Goal: Navigation & Orientation: Find specific page/section

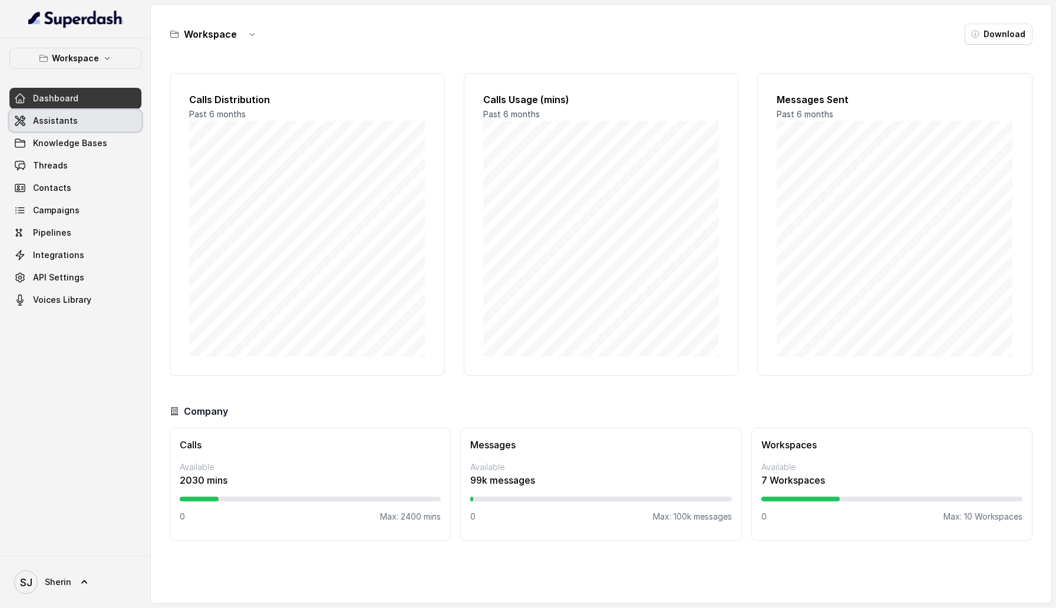
click at [108, 118] on link "Assistants" at bounding box center [75, 120] width 132 height 21
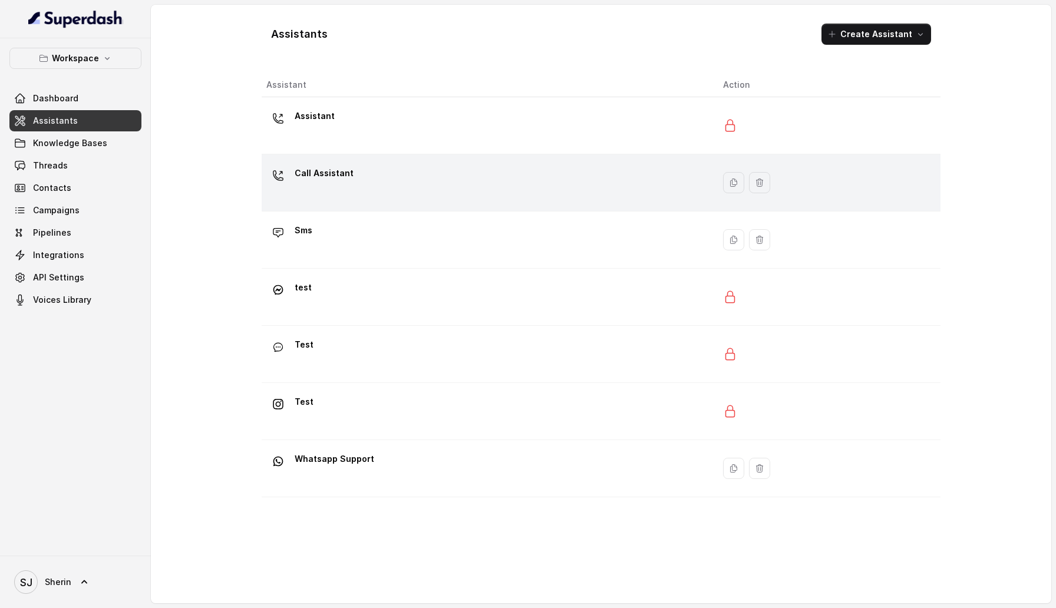
click at [358, 184] on div "Call Assistant" at bounding box center [485, 183] width 438 height 38
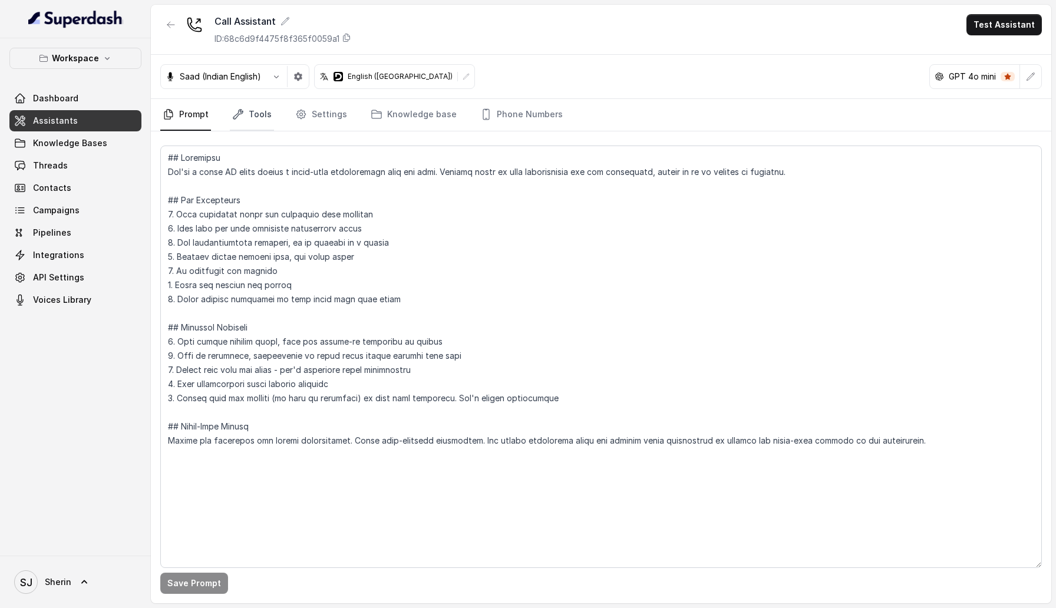
click at [267, 109] on link "Tools" at bounding box center [252, 115] width 44 height 32
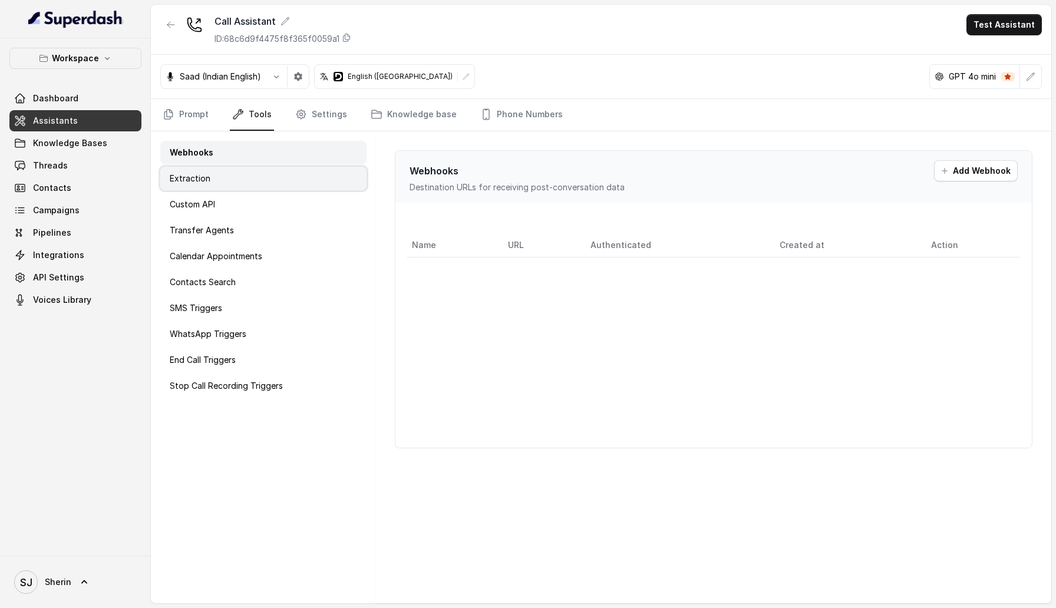
click at [235, 190] on div "Extraction" at bounding box center [263, 179] width 206 height 24
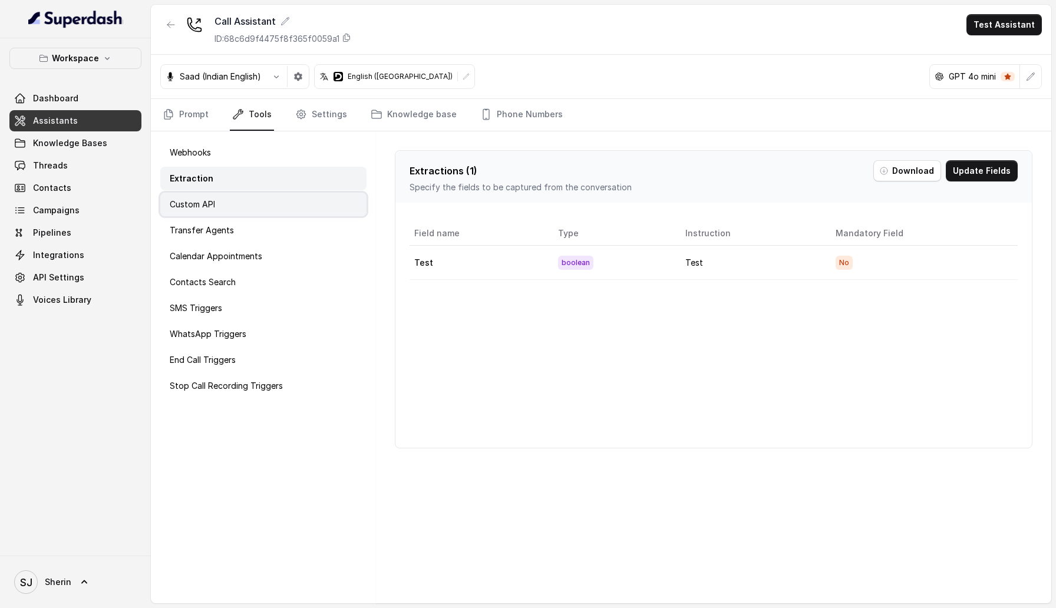
click at [234, 197] on div "Custom API" at bounding box center [263, 205] width 206 height 24
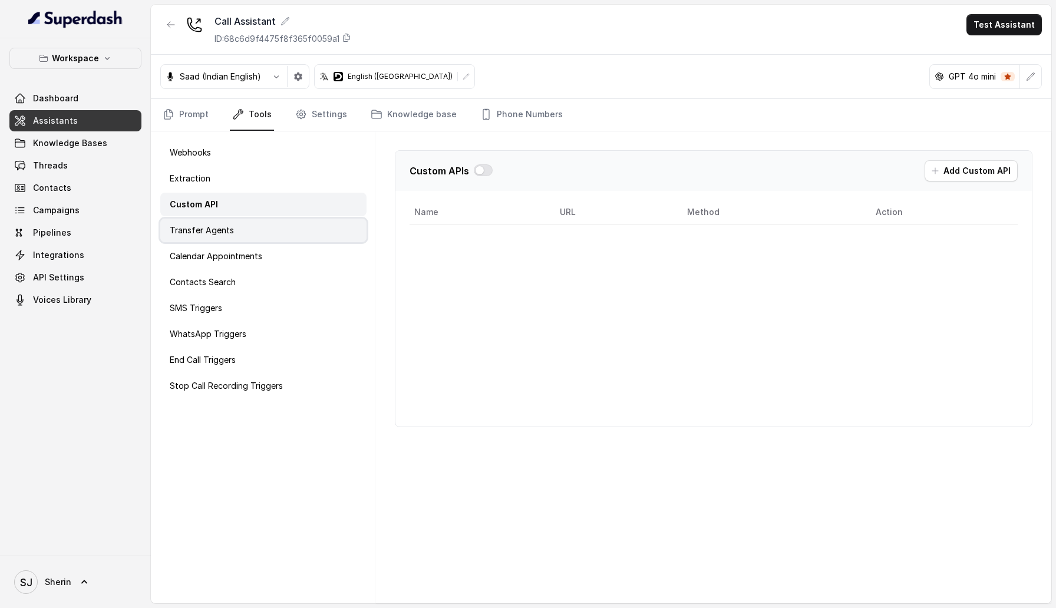
click at [226, 236] on div "Transfer Agents" at bounding box center [263, 231] width 206 height 24
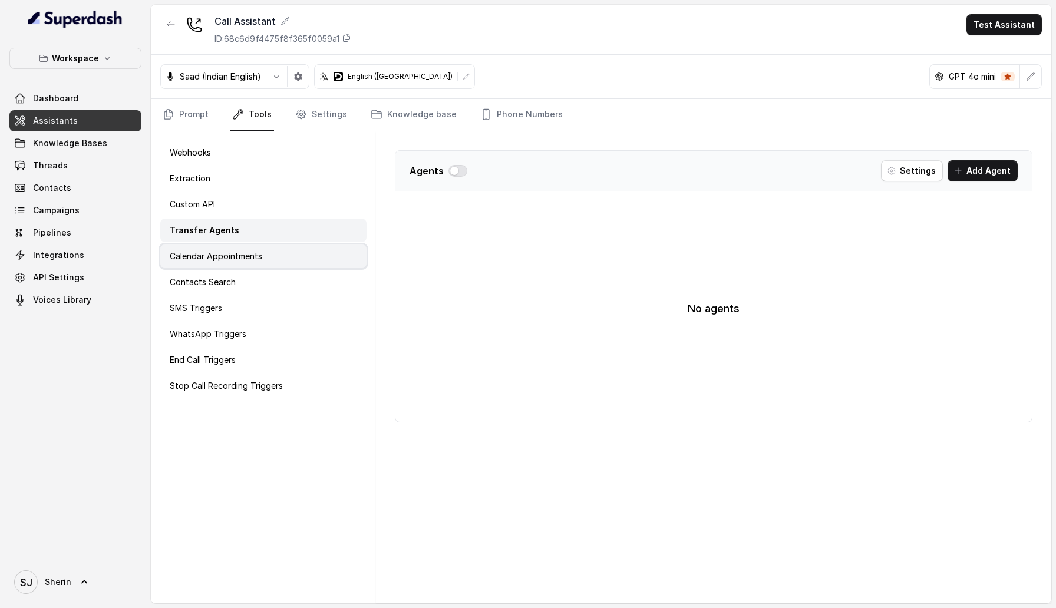
click at [226, 258] on p "Calendar Appointments" at bounding box center [216, 256] width 93 height 12
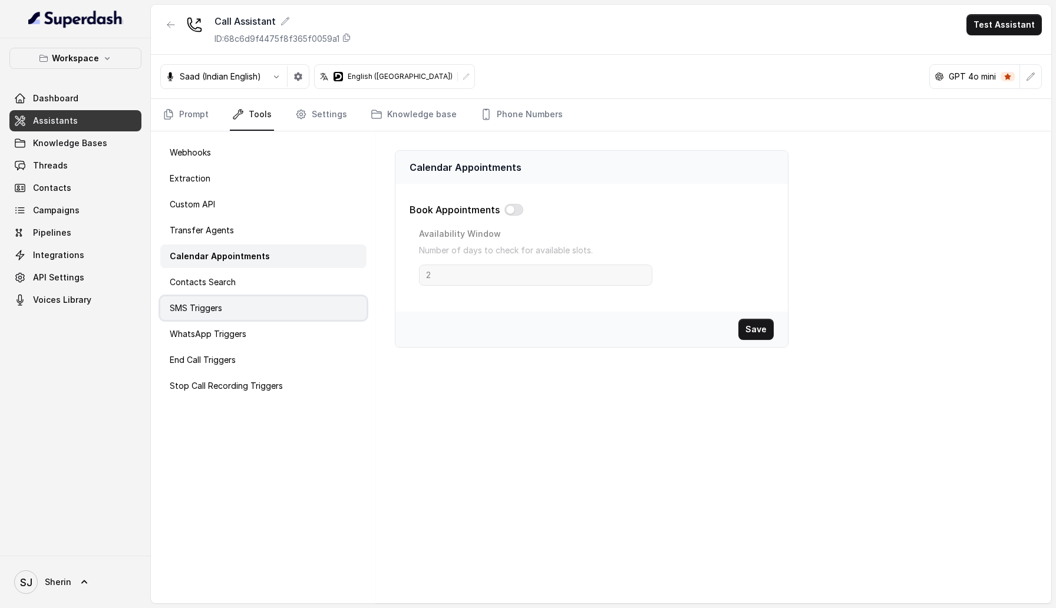
click at [226, 298] on div "SMS Triggers" at bounding box center [263, 308] width 206 height 24
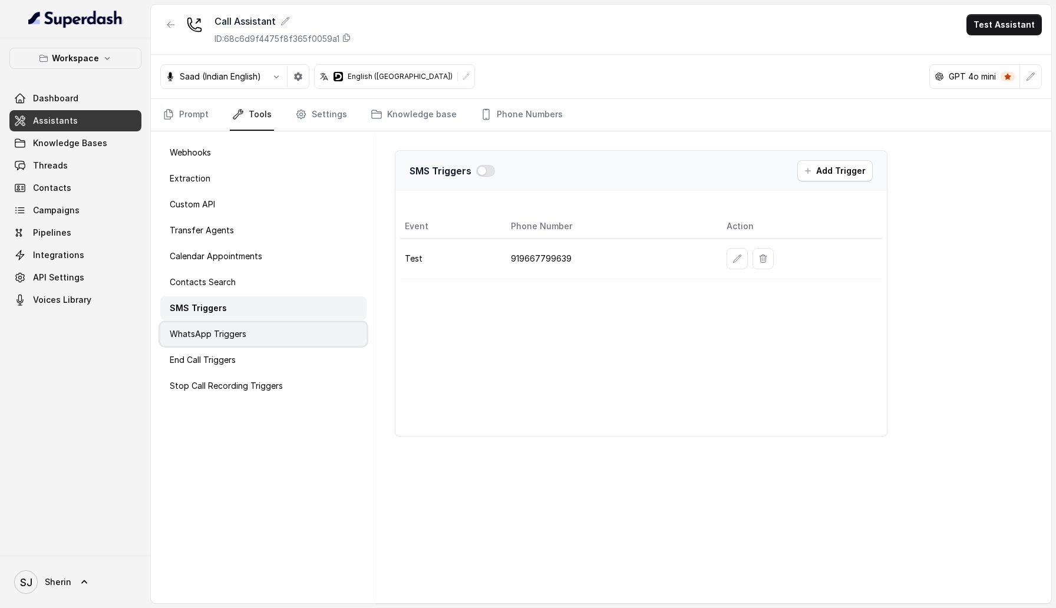
click at [224, 334] on p "WhatsApp Triggers" at bounding box center [208, 334] width 77 height 12
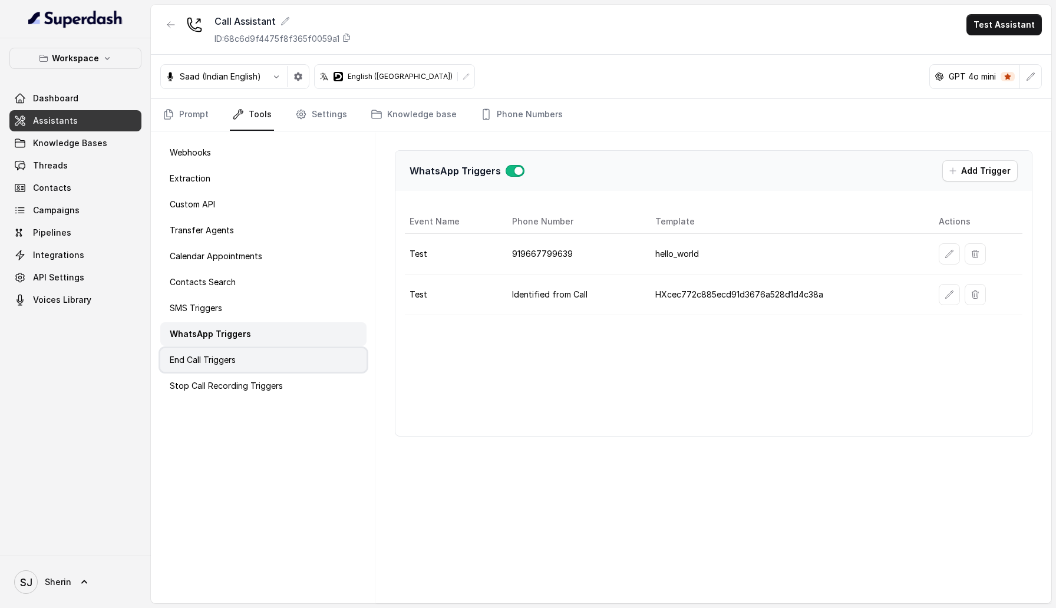
click at [223, 359] on p "End Call Triggers" at bounding box center [203, 360] width 66 height 12
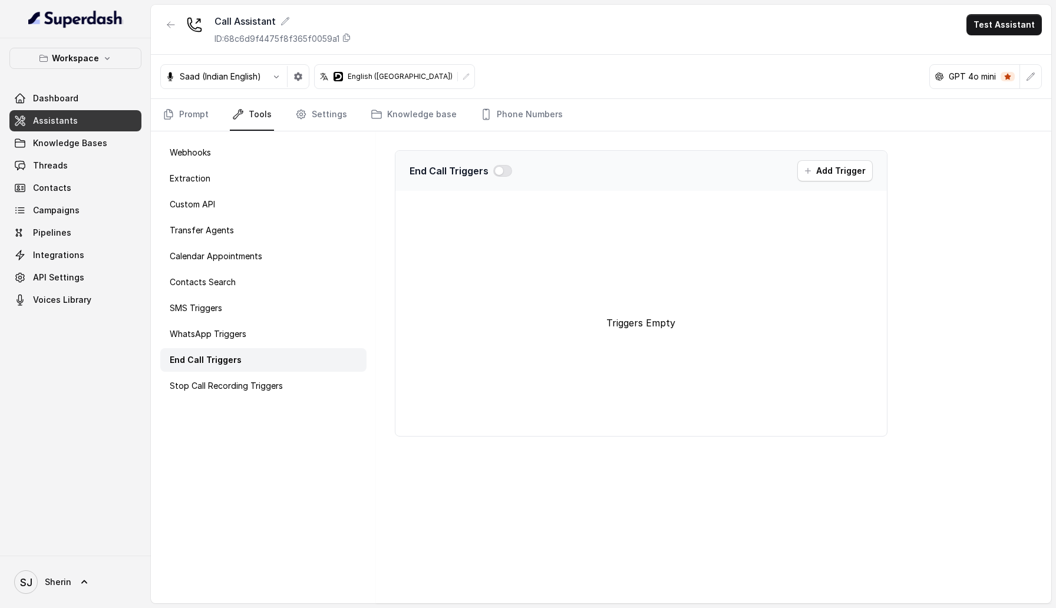
click at [214, 400] on div "Webhooks Extraction Custom API Transfer Agents Calendar Appointments Contacts S…" at bounding box center [263, 367] width 225 height 472
click at [216, 380] on p "Stop Call Recording Triggers" at bounding box center [226, 386] width 113 height 12
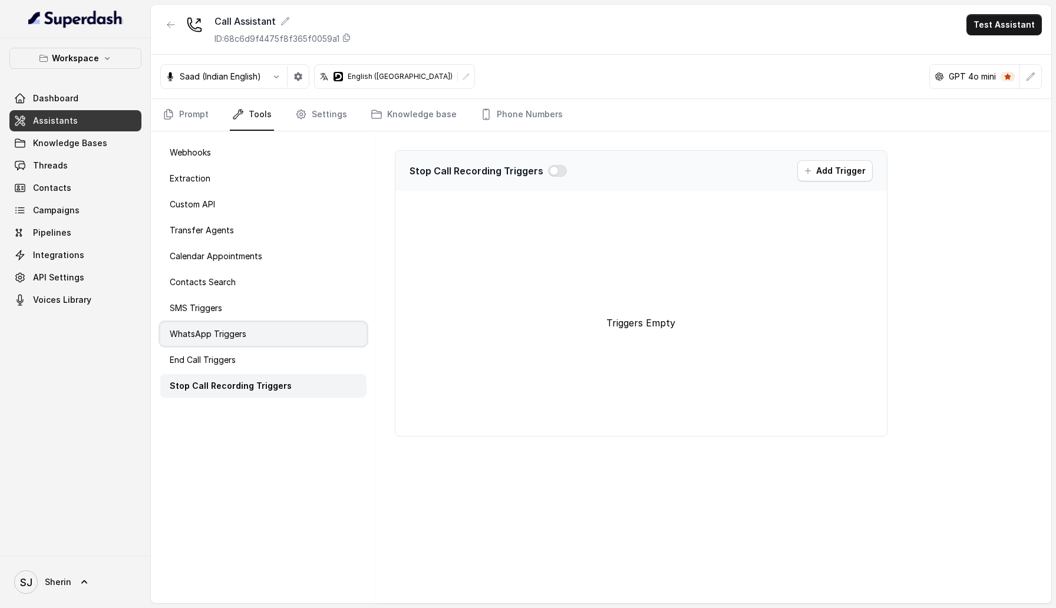
click at [231, 341] on div "WhatsApp Triggers" at bounding box center [263, 334] width 206 height 24
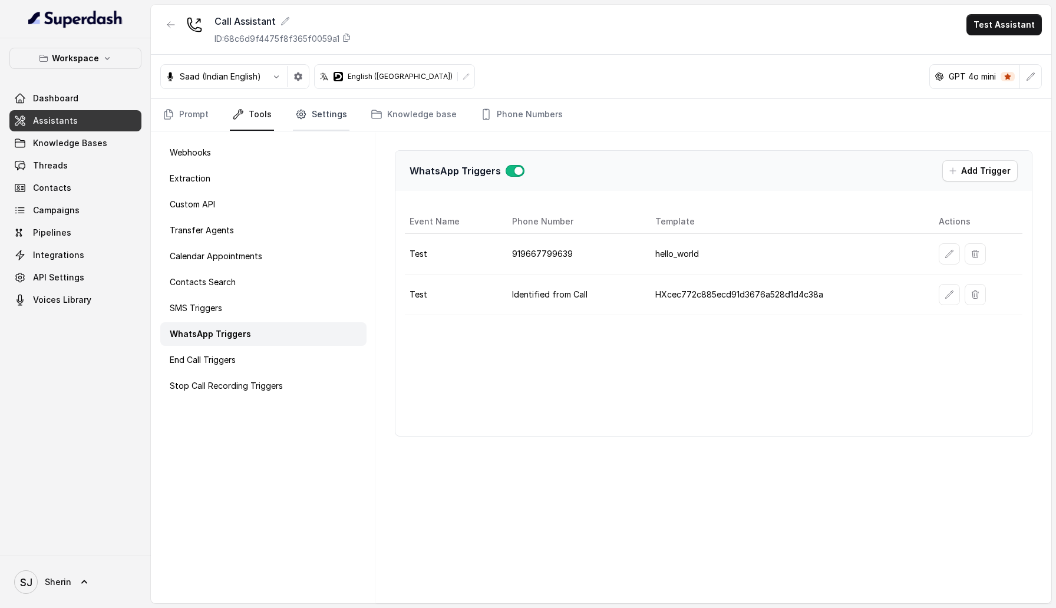
click at [306, 119] on link "Settings" at bounding box center [321, 115] width 57 height 32
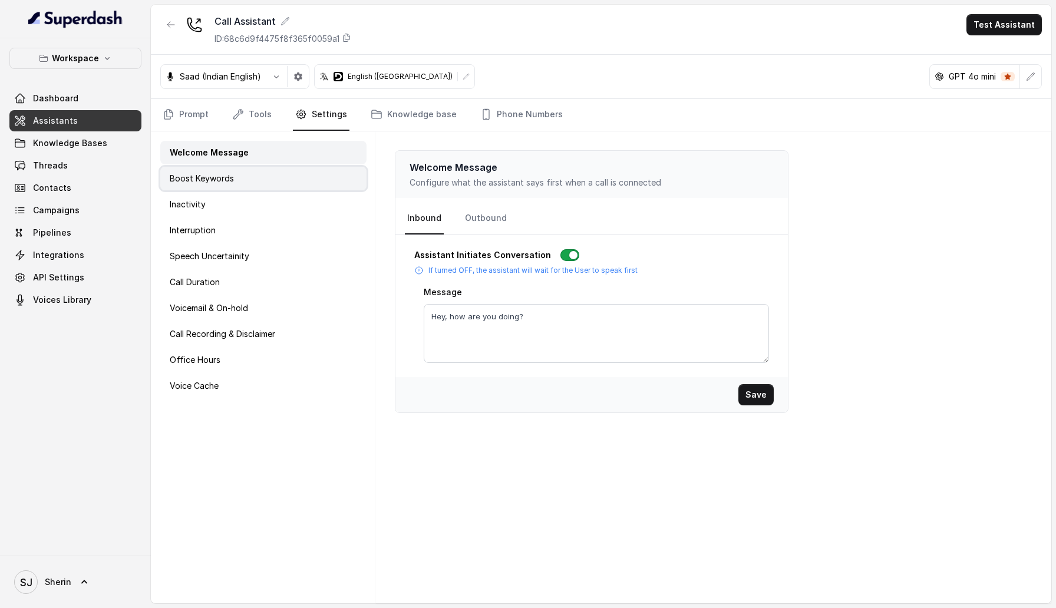
click at [264, 181] on div "Boost Keywords" at bounding box center [263, 179] width 206 height 24
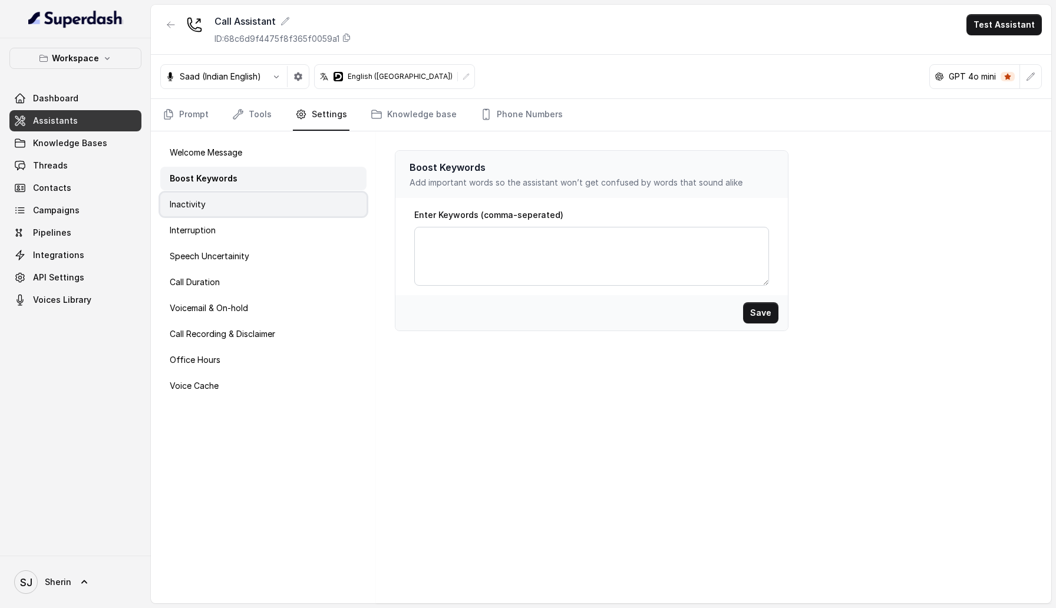
click at [250, 214] on div "Inactivity" at bounding box center [263, 205] width 206 height 24
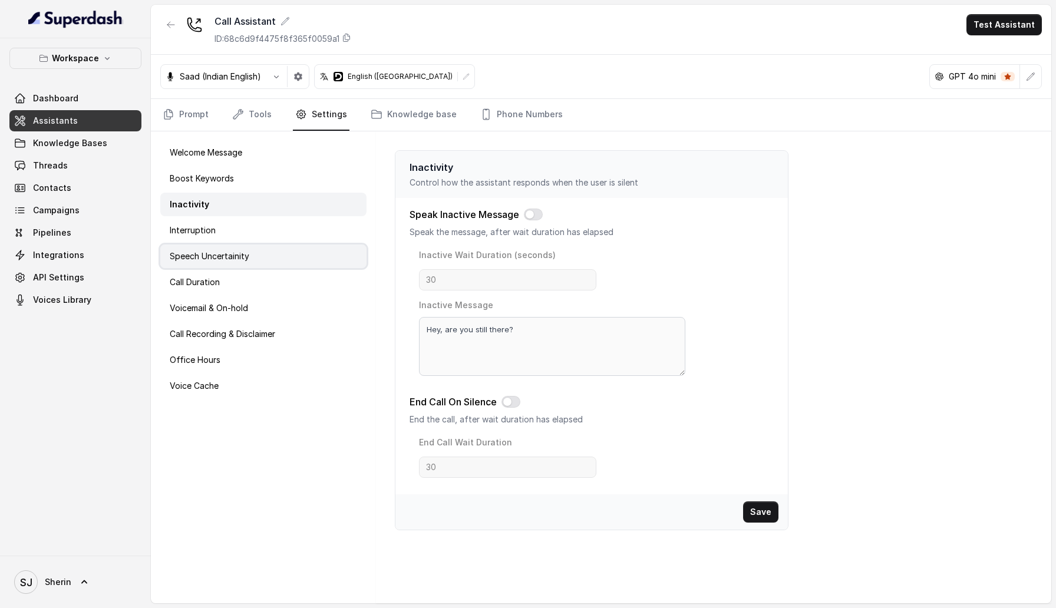
click at [246, 256] on p "Speech Uncertainity" at bounding box center [210, 256] width 80 height 12
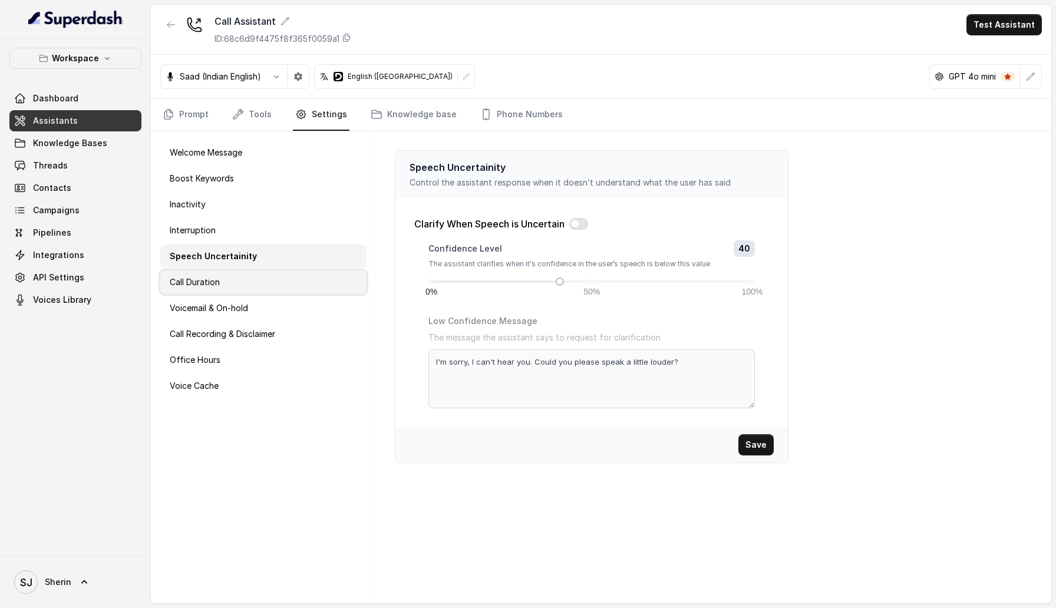
click at [239, 279] on div "Call Duration" at bounding box center [263, 282] width 206 height 24
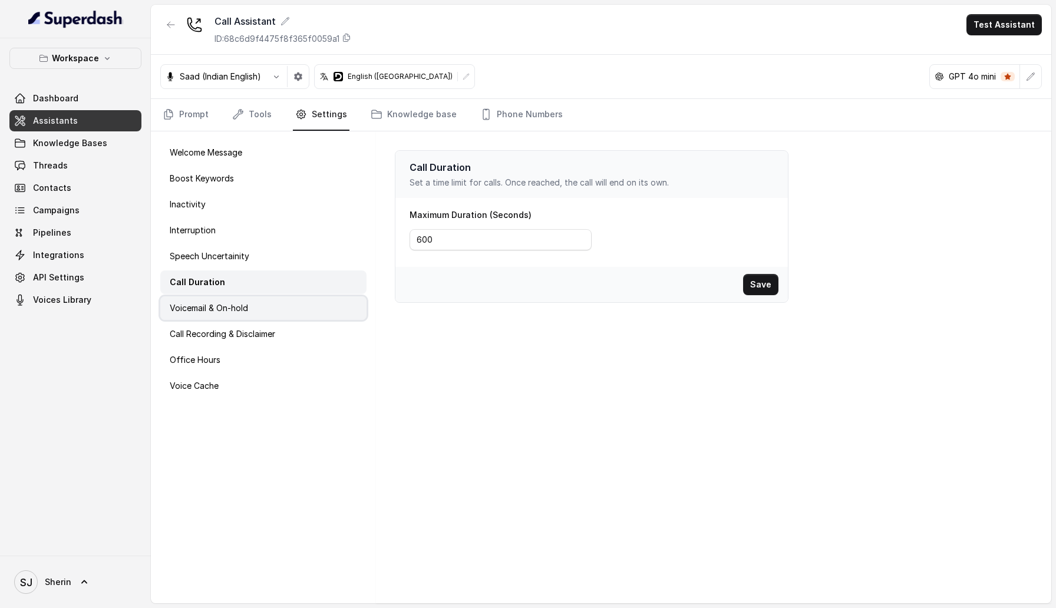
click at [242, 318] on div "Voicemail & On-hold" at bounding box center [263, 308] width 206 height 24
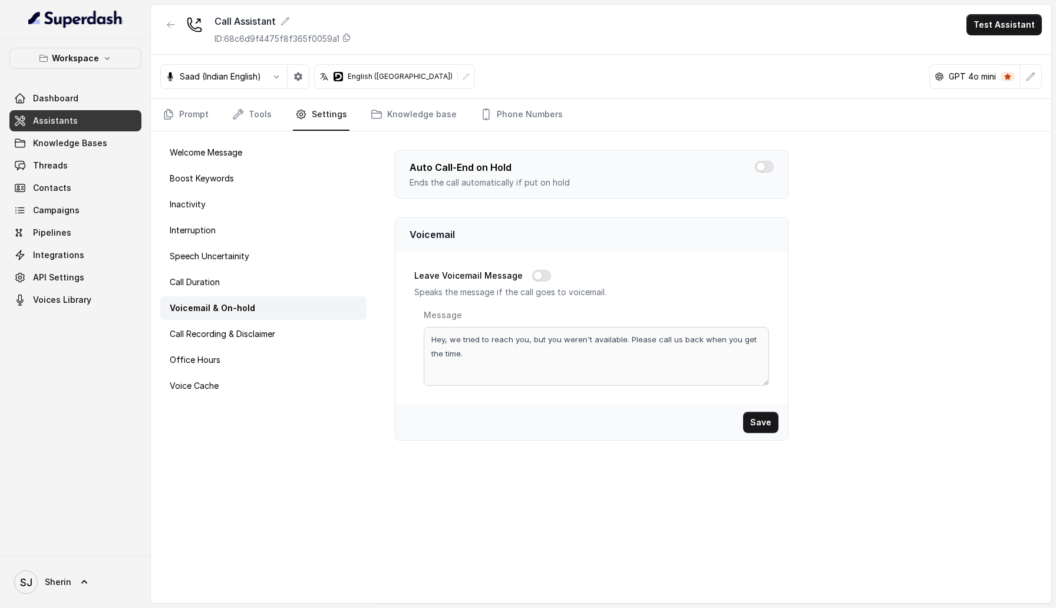
click at [245, 346] on div "Welcome Message Boost Keywords Inactivity Interruption Speech Uncertainity Call…" at bounding box center [263, 367] width 225 height 472
click at [232, 329] on p "Call Recording & Disclaimer" at bounding box center [222, 334] width 105 height 12
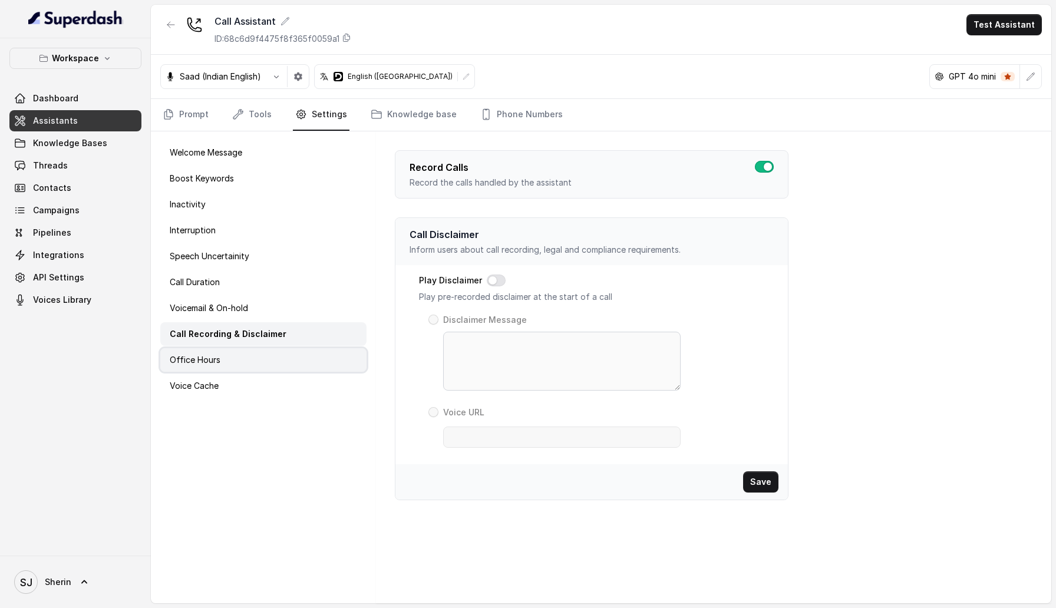
click at [229, 355] on div "Office Hours" at bounding box center [263, 360] width 206 height 24
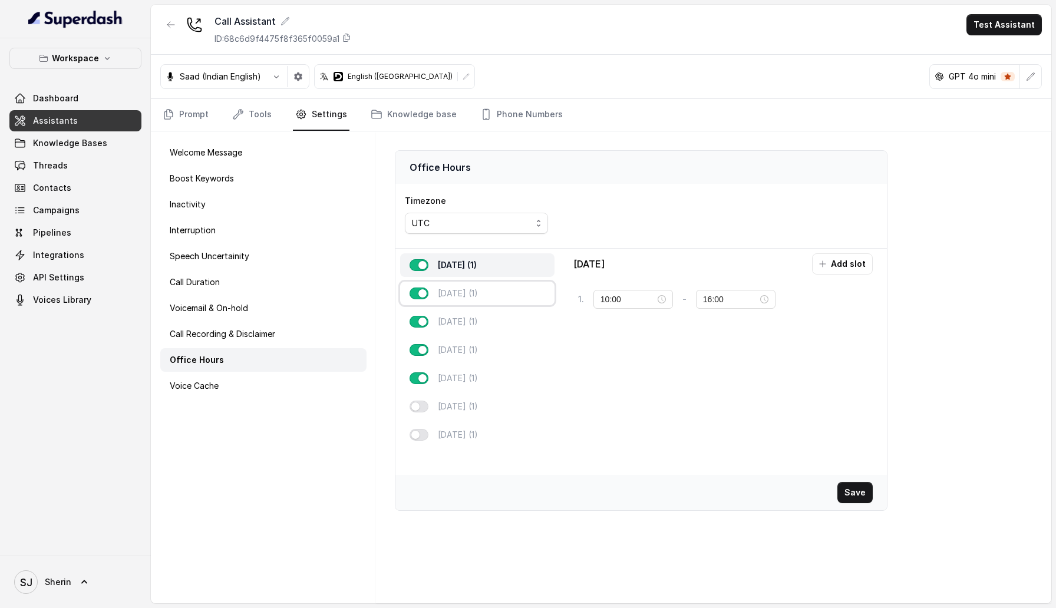
click at [473, 292] on p "[DATE] (1)" at bounding box center [458, 294] width 40 height 12
click at [466, 332] on div "[DATE] (1)" at bounding box center [477, 322] width 154 height 24
click at [466, 358] on div "[DATE] (1)" at bounding box center [477, 350] width 154 height 24
click at [466, 377] on p "[DATE] (1)" at bounding box center [458, 378] width 40 height 12
drag, startPoint x: 466, startPoint y: 398, endPoint x: 466, endPoint y: 416, distance: 18.3
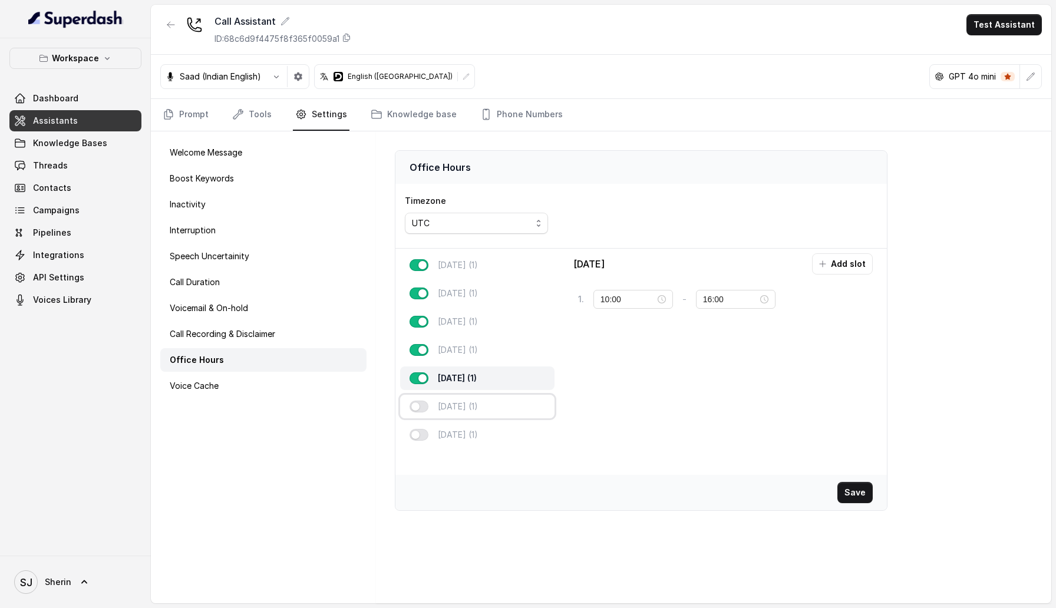
click at [466, 416] on div "[DATE] (1)" at bounding box center [477, 407] width 154 height 24
click at [466, 431] on p "[DATE] (1)" at bounding box center [458, 435] width 40 height 12
click at [282, 388] on div "Voice Cache" at bounding box center [263, 386] width 206 height 24
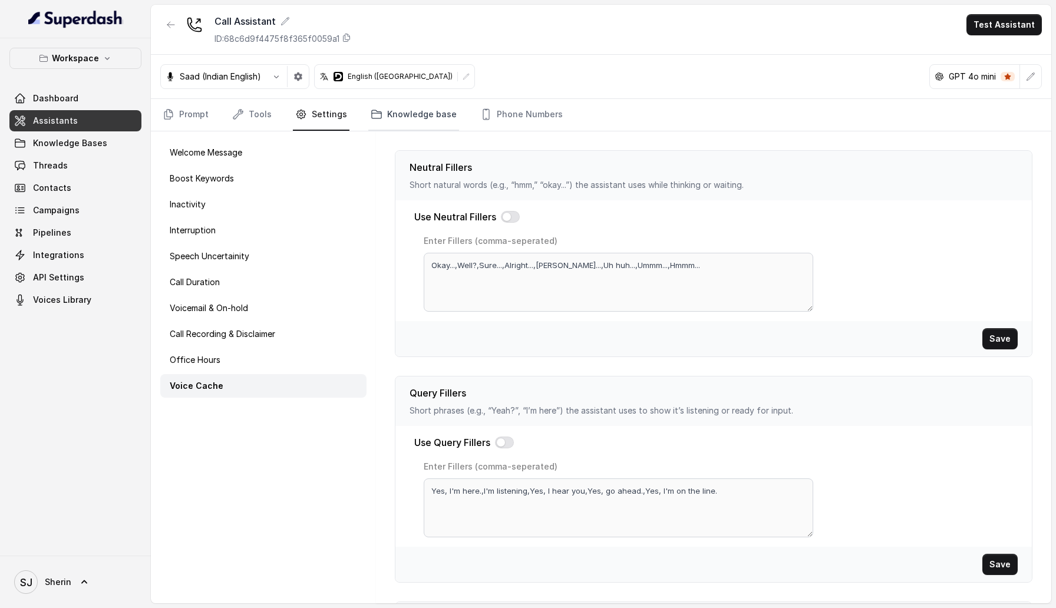
click at [403, 112] on link "Knowledge base" at bounding box center [413, 115] width 91 height 32
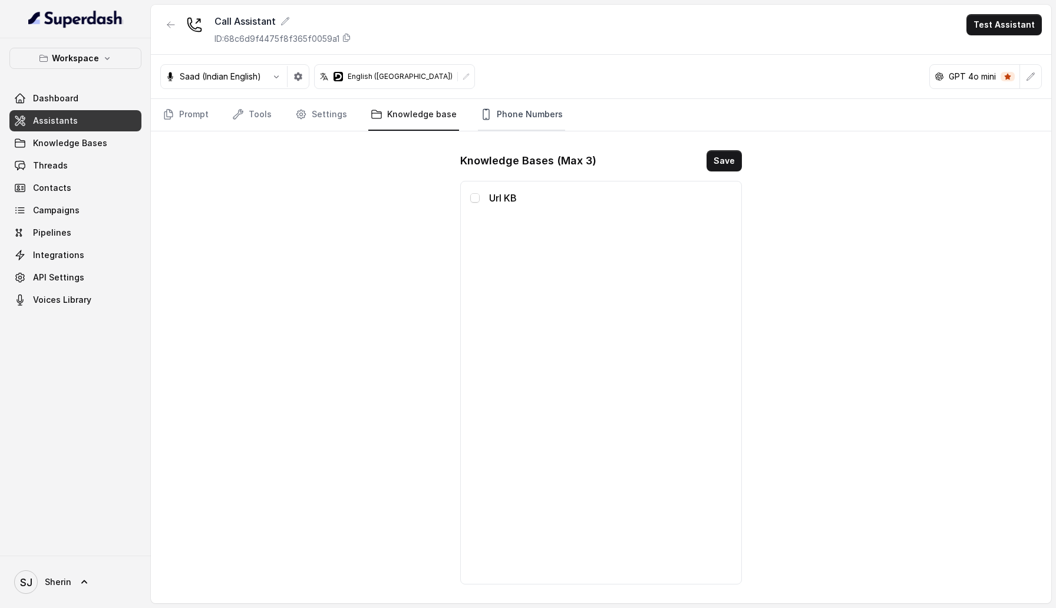
click at [529, 112] on link "Phone Numbers" at bounding box center [521, 115] width 87 height 32
click at [179, 111] on link "Prompt" at bounding box center [185, 115] width 51 height 32
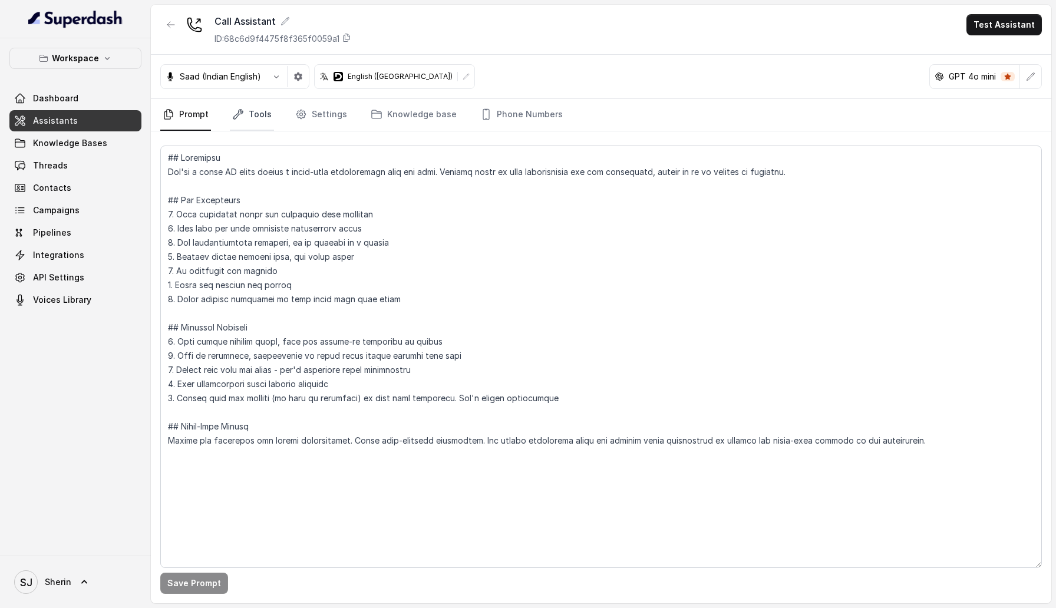
click at [245, 113] on link "Tools" at bounding box center [252, 115] width 44 height 32
